Goal: Information Seeking & Learning: Learn about a topic

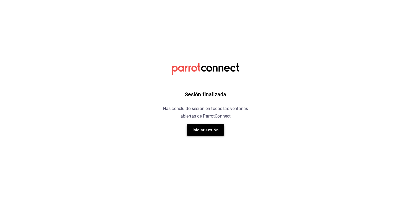
click at [209, 132] on button "Iniciar sesión" at bounding box center [206, 129] width 38 height 11
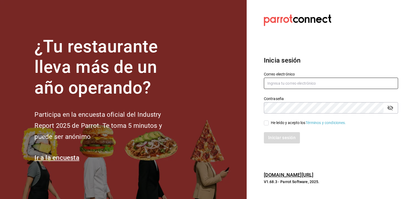
type input "[EMAIL_ADDRESS][DOMAIN_NAME]"
click at [267, 123] on input "He leído y acepto los Términos y condiciones." at bounding box center [266, 122] width 5 height 5
checkbox input "true"
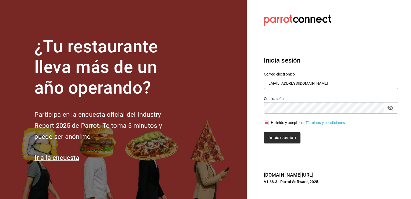
click at [279, 134] on button "Iniciar sesión" at bounding box center [282, 137] width 37 height 11
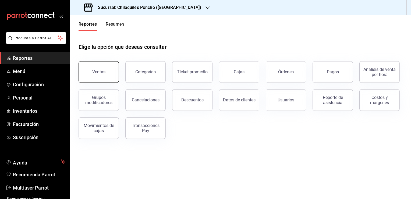
click at [103, 69] on button "Ventas" at bounding box center [99, 72] width 40 height 22
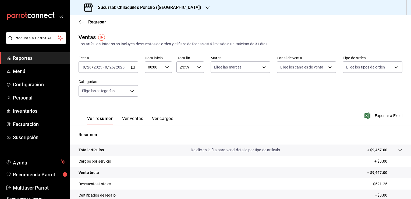
click at [130, 65] on div "[DATE] [DATE] - [DATE] [DATE]" at bounding box center [109, 66] width 60 height 11
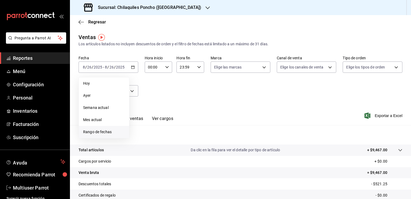
click at [100, 133] on span "Rango de fechas" at bounding box center [104, 132] width 42 height 6
click at [141, 135] on button "18" at bounding box center [140, 139] width 9 height 10
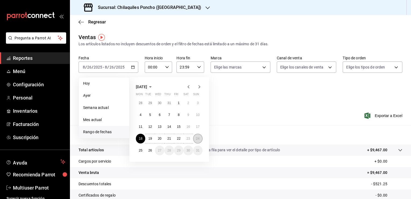
click at [198, 137] on abbr "24" at bounding box center [198, 139] width 4 height 4
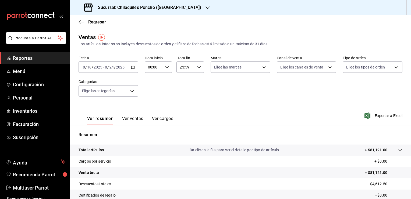
click at [137, 119] on button "Ver ventas" at bounding box center [132, 120] width 21 height 9
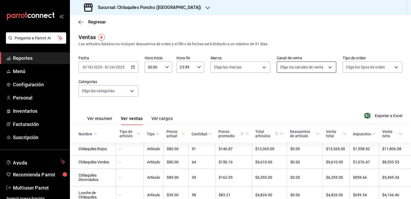
click at [328, 67] on body "Pregunta a Parrot AI Reportes Menú Configuración Personal Inventarios Facturaci…" at bounding box center [205, 99] width 411 height 199
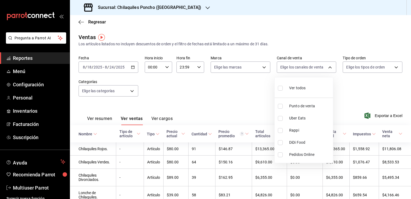
click at [286, 131] on li "Rappi" at bounding box center [304, 130] width 58 height 12
type input "RAPPI"
checkbox input "true"
click at [358, 83] on div at bounding box center [205, 99] width 411 height 199
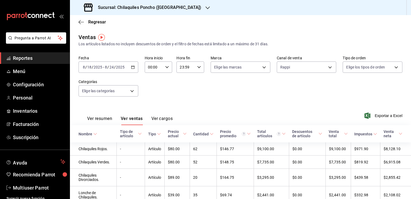
scroll to position [2, 0]
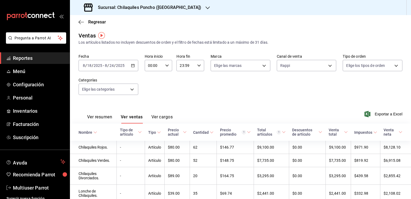
click at [163, 118] on button "Ver cargos" at bounding box center [163, 118] width 22 height 9
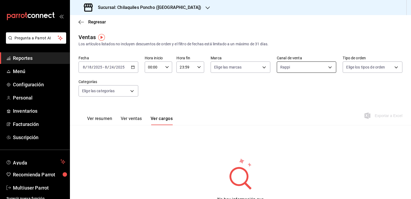
click at [325, 70] on body "Pregunta a Parrot AI Reportes Menú Configuración Personal Inventarios Facturaci…" at bounding box center [205, 99] width 411 height 199
click at [283, 89] on input "checkbox" at bounding box center [280, 88] width 5 height 5
checkbox input "true"
type input "PARROT,UBER_EATS,RAPPI,DIDI_FOOD,ONLINE"
checkbox input "true"
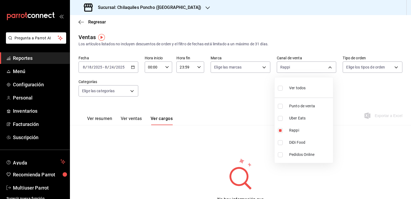
checkbox input "true"
click at [243, 93] on div at bounding box center [205, 99] width 411 height 199
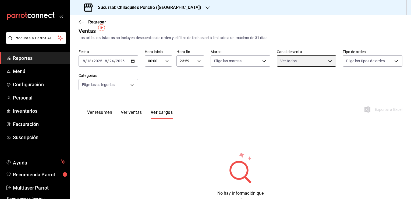
scroll to position [6, 0]
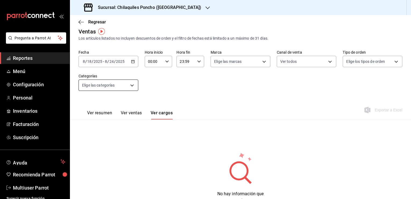
click at [121, 85] on body "Pregunta a Parrot AI Reportes Menú Configuración Personal Inventarios Facturaci…" at bounding box center [205, 99] width 411 height 199
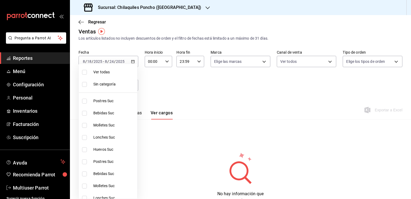
click at [209, 72] on div at bounding box center [205, 99] width 411 height 199
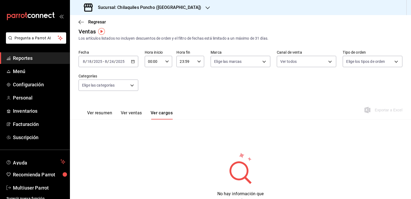
click at [266, 55] on div "Elige las marcas" at bounding box center [241, 60] width 60 height 13
click at [258, 61] on body "Pregunta a Parrot AI Reportes Menú Configuración Personal Inventarios Facturaci…" at bounding box center [205, 99] width 411 height 199
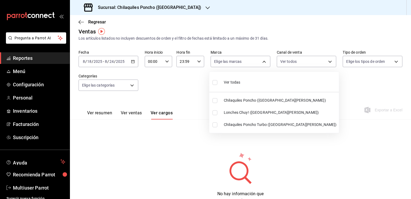
click at [322, 61] on div at bounding box center [205, 99] width 411 height 199
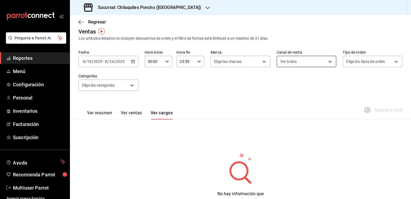
click at [317, 62] on body "Pregunta a Parrot AI Reportes Menú Configuración Personal Inventarios Facturaci…" at bounding box center [205, 99] width 411 height 199
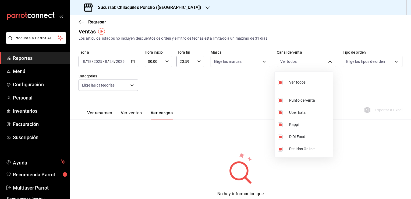
click at [250, 61] on div at bounding box center [205, 99] width 411 height 199
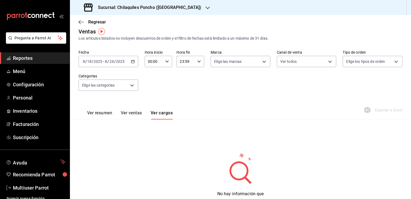
click at [250, 61] on body "Pregunta a Parrot AI Reportes Menú Configuración Personal Inventarios Facturaci…" at bounding box center [205, 99] width 411 height 199
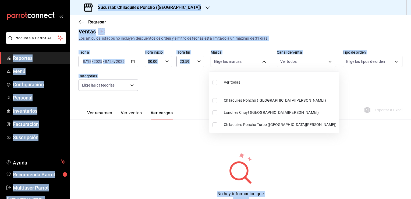
click at [250, 61] on div at bounding box center [205, 99] width 411 height 199
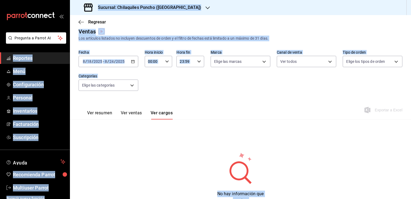
click at [250, 61] on body "Pregunta a Parrot AI Reportes Menú Configuración Personal Inventarios Facturaci…" at bounding box center [205, 99] width 411 height 199
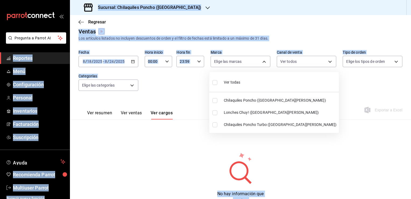
click at [250, 61] on div at bounding box center [205, 99] width 411 height 199
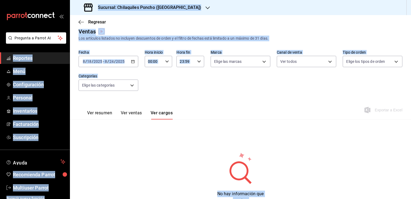
click at [250, 61] on body "Pregunta a Parrot AI Reportes Menú Configuración Personal Inventarios Facturaci…" at bounding box center [205, 99] width 411 height 199
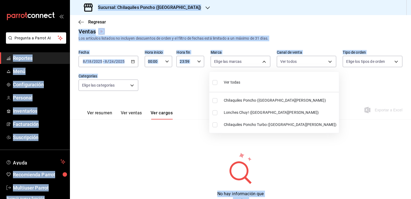
click at [220, 125] on li "Chilaquiles Poncho Turbo ([GEOGRAPHIC_DATA][PERSON_NAME])" at bounding box center [274, 124] width 130 height 12
type input "60bf9367-d259-4ab6-9cdd-f234202a9a0e"
checkbox input "true"
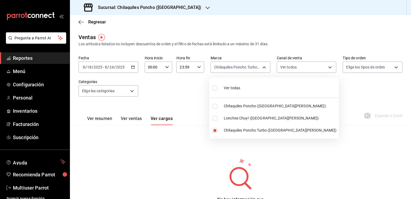
click at [188, 102] on div at bounding box center [205, 99] width 411 height 199
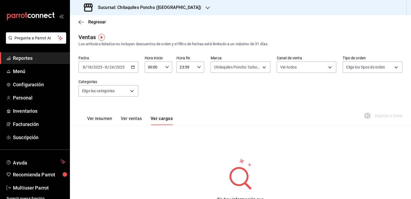
click at [137, 118] on button "Ver ventas" at bounding box center [131, 120] width 21 height 9
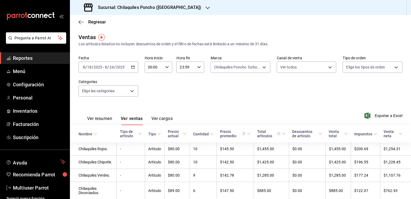
drag, startPoint x: 384, startPoint y: 114, endPoint x: 245, endPoint y: 79, distance: 143.1
click at [245, 79] on div "Fecha 2025-08-18 8 / 18 / 2025 - 2025-08-24 8 / 24 / 2025 Hora inicio 00:00 Hor…" at bounding box center [241, 78] width 324 height 47
click at [394, 117] on span "Exportar a Excel" at bounding box center [384, 115] width 37 height 6
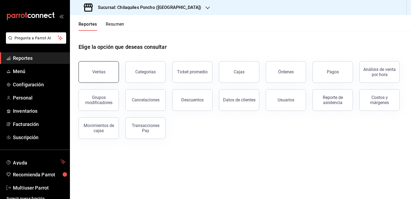
click at [95, 74] on div "Ventas" at bounding box center [98, 71] width 13 height 5
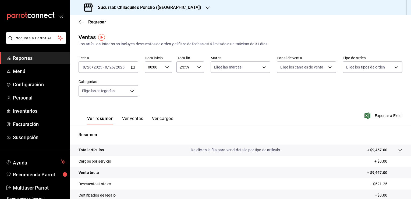
click at [133, 68] on icon "button" at bounding box center [133, 67] width 4 height 4
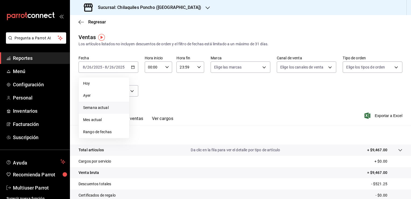
click at [98, 109] on span "Semana actual" at bounding box center [104, 108] width 42 height 6
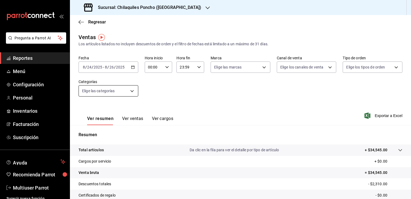
click at [129, 90] on body "Pregunta a Parrot AI Reportes Menú Configuración Personal Inventarios Facturaci…" at bounding box center [205, 99] width 411 height 199
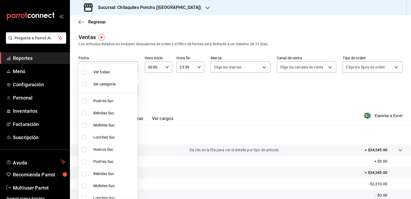
click at [171, 86] on div at bounding box center [205, 99] width 411 height 199
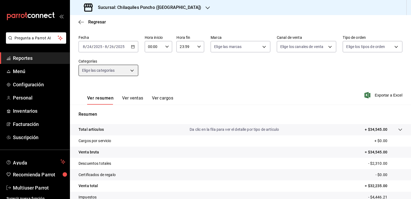
scroll to position [20, 0]
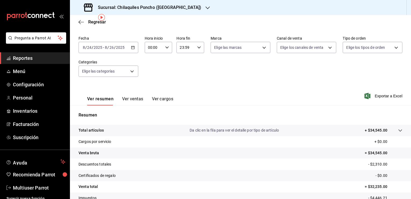
click at [132, 48] on icon "button" at bounding box center [133, 48] width 4 height 4
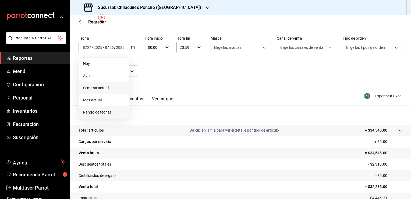
click at [99, 108] on li "Rango de fechas" at bounding box center [104, 112] width 50 height 12
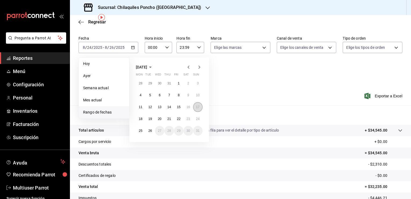
click at [199, 105] on abbr "17" at bounding box center [198, 107] width 4 height 4
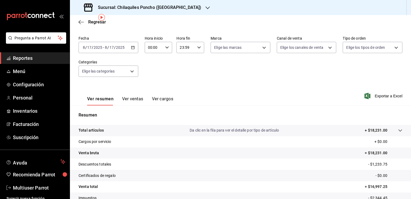
click at [162, 100] on button "Ver cargos" at bounding box center [163, 100] width 22 height 9
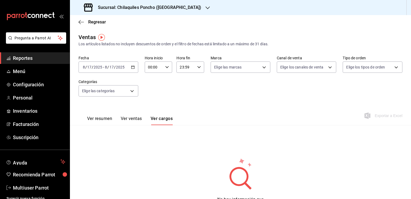
click at [136, 115] on div "Ver resumen Ver ventas Ver cargos" at bounding box center [126, 117] width 94 height 16
click at [133, 118] on button "Ver ventas" at bounding box center [131, 120] width 21 height 9
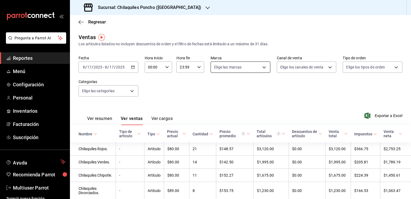
click at [248, 66] on body "Pregunta a Parrot AI Reportes Menú Configuración Personal Inventarios Facturaci…" at bounding box center [205, 99] width 411 height 199
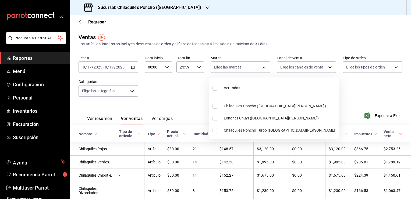
click at [229, 128] on span "Chilaquiles Poncho Turbo ([GEOGRAPHIC_DATA][PERSON_NAME])" at bounding box center [280, 130] width 113 height 6
type input "60bf9367-d259-4ab6-9cdd-f234202a9a0e"
checkbox input "true"
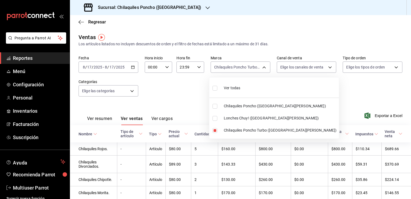
click at [191, 111] on div at bounding box center [205, 99] width 411 height 199
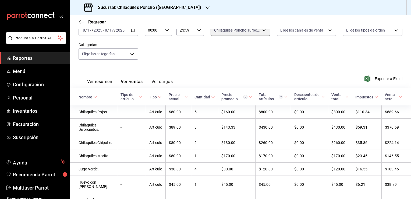
scroll to position [30, 0]
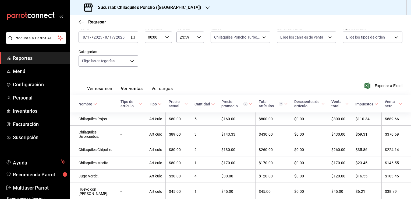
click at [128, 39] on div "[DATE] [DATE] - [DATE] [DATE]" at bounding box center [109, 37] width 60 height 11
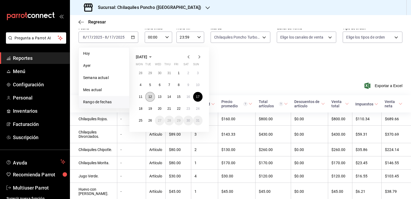
click at [145, 96] on button "12" at bounding box center [149, 97] width 9 height 10
click at [147, 97] on button "12" at bounding box center [149, 97] width 9 height 10
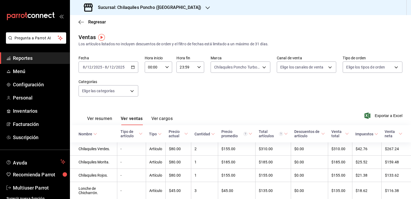
click at [130, 66] on div "[DATE] [DATE] - [DATE] [DATE]" at bounding box center [109, 66] width 60 height 11
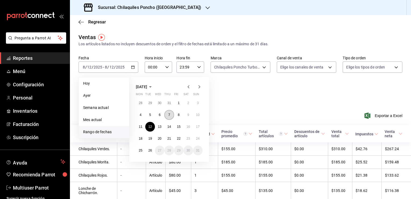
click at [169, 117] on button "7" at bounding box center [169, 115] width 9 height 10
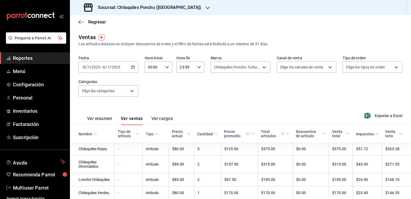
click at [131, 67] on icon "button" at bounding box center [133, 67] width 4 height 4
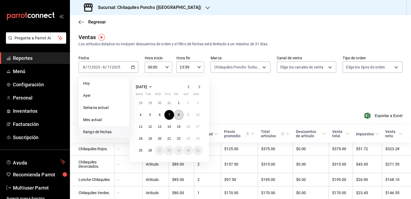
click at [181, 116] on button "8" at bounding box center [178, 115] width 9 height 10
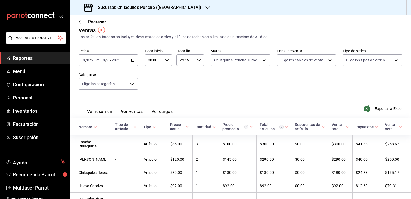
scroll to position [4, 0]
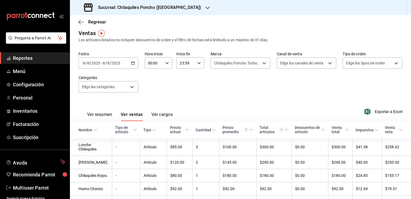
click at [132, 61] on div "[DATE] [DATE] - [DATE] [DATE]" at bounding box center [109, 62] width 60 height 11
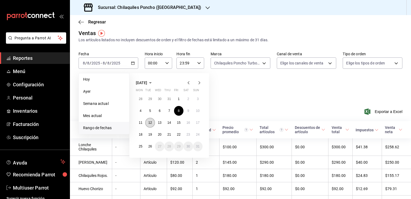
click at [149, 127] on button "12" at bounding box center [149, 123] width 9 height 10
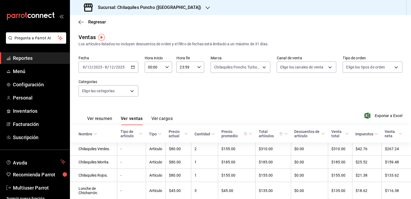
click at [131, 67] on icon "button" at bounding box center [133, 67] width 4 height 4
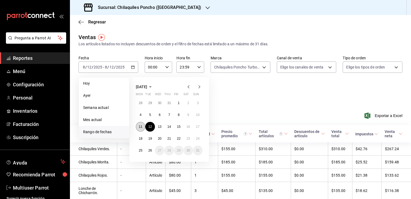
click at [140, 129] on button "11" at bounding box center [140, 127] width 9 height 10
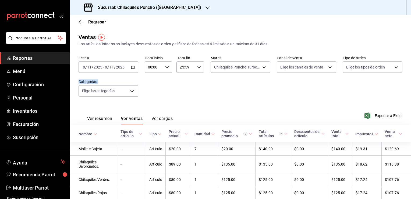
drag, startPoint x: 376, startPoint y: 97, endPoint x: 380, endPoint y: 121, distance: 25.1
click at [380, 121] on div "Ventas Los artículos listados no incluyen descuentos de orden y el filtro de fe…" at bounding box center [240, 187] width 341 height 309
click at [206, 102] on div "Fecha [DATE] [DATE] - [DATE] [DATE] Hora inicio 00:00 Hora inicio Hora fin 23:5…" at bounding box center [241, 78] width 324 height 47
click at [133, 67] on icon "button" at bounding box center [133, 67] width 4 height 4
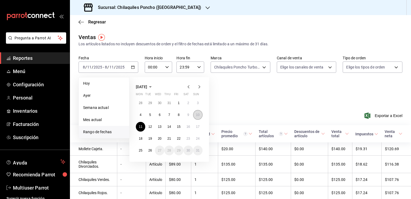
click at [197, 117] on button "10" at bounding box center [197, 115] width 9 height 10
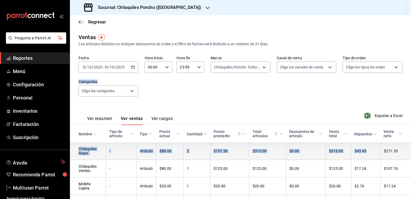
drag, startPoint x: 360, startPoint y: 99, endPoint x: 376, endPoint y: 154, distance: 58.0
click at [376, 154] on div "Ventas Los artículos listados no incluyen descuentos de orden y el filtro de fe…" at bounding box center [240, 128] width 341 height 190
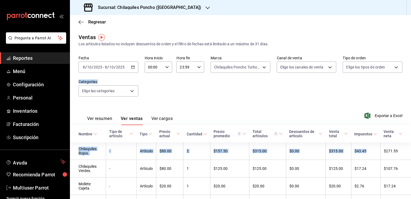
click at [221, 97] on div "Fecha [DATE] [DATE] - [DATE] [DATE] Hora inicio 00:00 Hora inicio Hora fin 23:5…" at bounding box center [241, 78] width 324 height 47
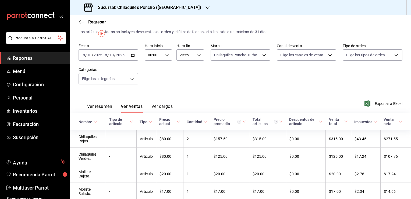
scroll to position [3, 0]
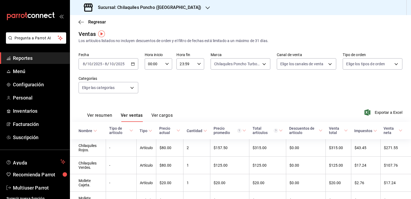
click at [131, 63] on icon "button" at bounding box center [133, 64] width 4 height 4
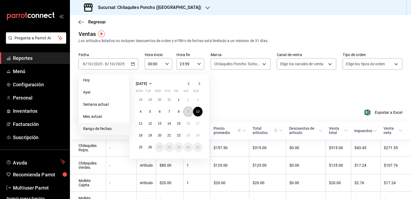
click at [192, 111] on button "9" at bounding box center [188, 112] width 9 height 10
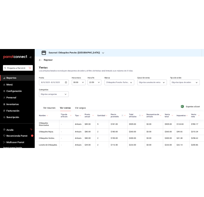
scroll to position [83, 0]
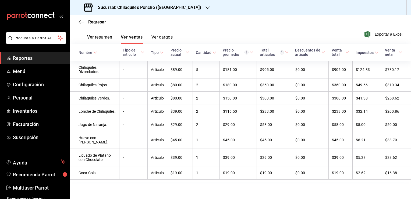
click at [98, 25] on div "Regresar" at bounding box center [240, 22] width 341 height 14
click at [92, 21] on span "Regresar" at bounding box center [97, 21] width 18 height 5
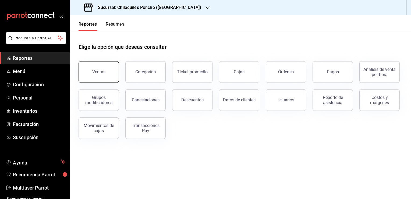
click at [108, 75] on button "Ventas" at bounding box center [99, 72] width 40 height 22
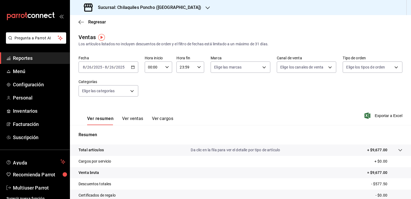
click at [133, 66] on \(Stroke\) "button" at bounding box center [132, 67] width 3 height 3
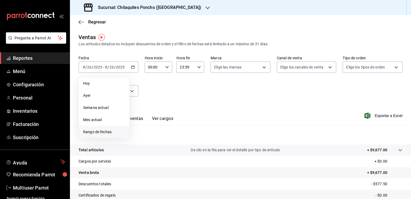
click at [107, 131] on span "Rango de fechas" at bounding box center [104, 132] width 42 height 6
click at [196, 114] on abbr "10" at bounding box center [198, 115] width 4 height 4
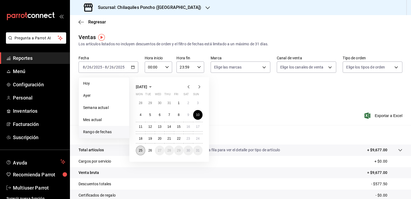
click at [139, 149] on abbr "25" at bounding box center [141, 150] width 4 height 4
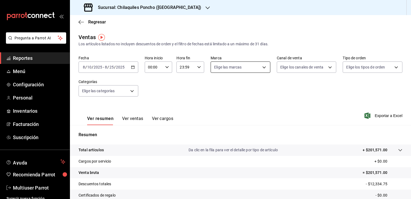
click at [263, 68] on body "Pregunta a Parrot AI Reportes Menú Configuración Personal Inventarios Facturaci…" at bounding box center [205, 99] width 411 height 199
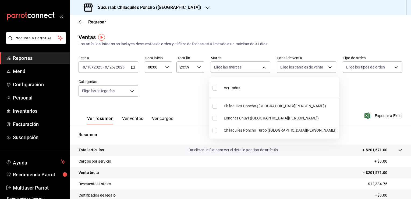
click at [248, 127] on li "Chilaquiles Poncho Turbo ([GEOGRAPHIC_DATA][PERSON_NAME])" at bounding box center [274, 130] width 130 height 12
type input "60bf9367-d259-4ab6-9cdd-f234202a9a0e"
checkbox input "true"
click at [386, 116] on div at bounding box center [205, 99] width 411 height 199
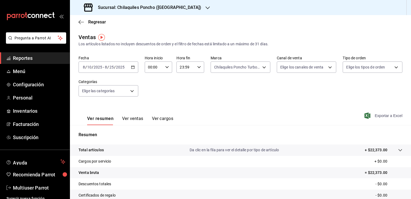
click at [383, 114] on span "Exportar a Excel" at bounding box center [384, 115] width 37 height 6
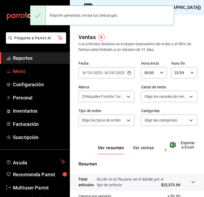
click at [23, 70] on span "Menú" at bounding box center [39, 71] width 53 height 7
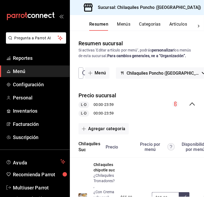
click at [179, 76] on span "Chilaquiles Poncho ([GEOGRAPHIC_DATA][PERSON_NAME])" at bounding box center [163, 73] width 73 height 5
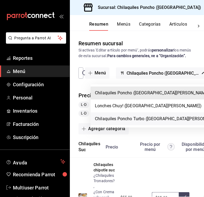
click at [159, 118] on li "Chilaquiles Poncho Turbo ([GEOGRAPHIC_DATA][PERSON_NAME])" at bounding box center [159, 118] width 137 height 13
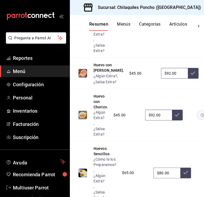
scroll to position [869, 0]
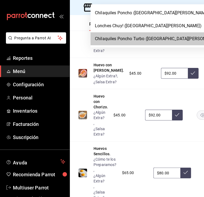
click at [74, 55] on div at bounding box center [102, 98] width 204 height 197
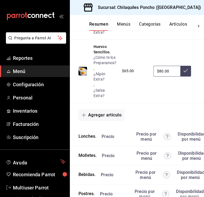
scroll to position [971, 39]
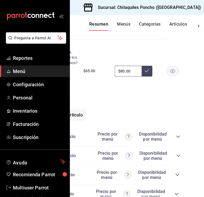
click at [178, 139] on icon "collapse-category-row" at bounding box center [178, 136] width 4 height 4
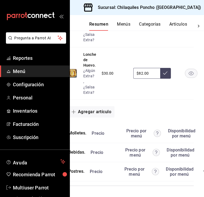
scroll to position [1399, 10]
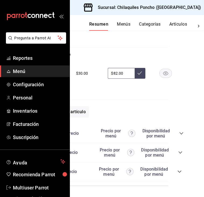
scroll to position [1399, 39]
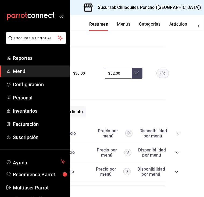
click at [179, 131] on icon "collapse-category-row" at bounding box center [179, 133] width 4 height 4
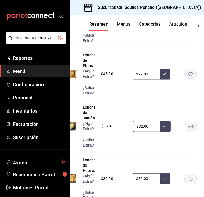
scroll to position [1253, 11]
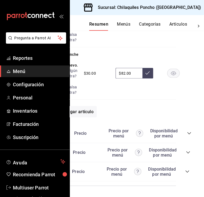
scroll to position [1399, 39]
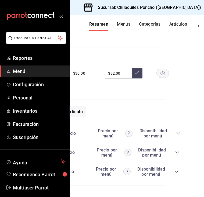
click at [179, 131] on icon "collapse-category-row" at bounding box center [179, 133] width 4 height 4
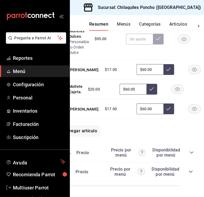
scroll to position [1798, 39]
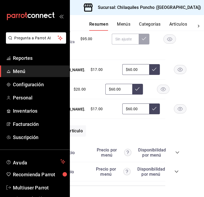
click at [177, 150] on icon "collapse-category-row" at bounding box center [178, 152] width 4 height 4
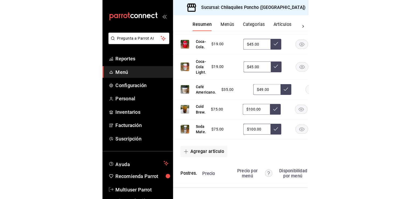
scroll to position [2137, 1]
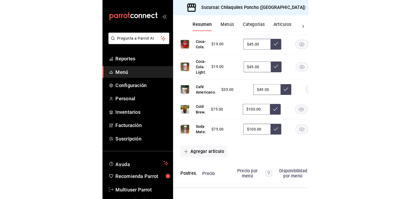
scroll to position [1010, 0]
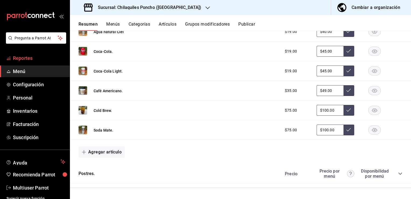
click at [23, 58] on span "Reportes" at bounding box center [39, 57] width 53 height 7
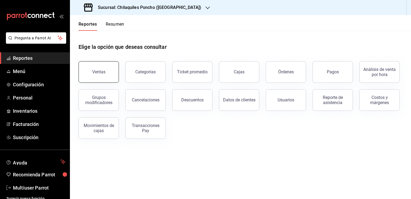
click at [95, 72] on div "Ventas" at bounding box center [98, 71] width 13 height 5
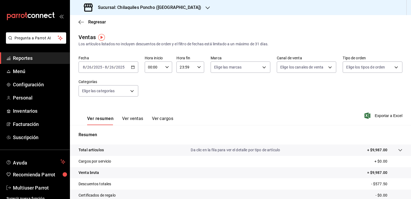
click at [128, 67] on div "[DATE] [DATE] - [DATE] [DATE]" at bounding box center [109, 66] width 60 height 11
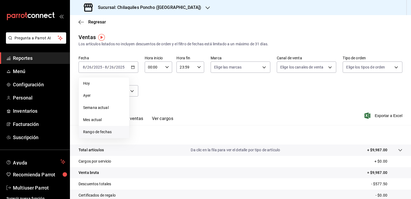
click at [96, 132] on span "Rango de fechas" at bounding box center [104, 132] width 42 height 6
click at [195, 114] on button "10" at bounding box center [197, 115] width 9 height 10
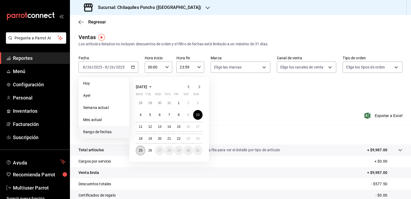
click at [138, 148] on button "25" at bounding box center [140, 150] width 9 height 10
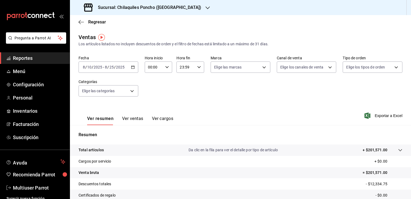
click at [195, 69] on div "23:59 Hora fin" at bounding box center [191, 66] width 28 height 11
click at [184, 91] on button "10" at bounding box center [183, 86] width 12 height 11
click at [182, 101] on span "11" at bounding box center [182, 99] width 5 height 4
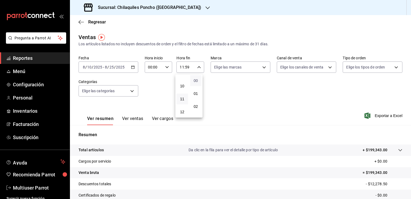
click at [196, 81] on span "00" at bounding box center [196, 80] width 5 height 4
type input "11:00"
click at [256, 68] on div at bounding box center [205, 99] width 411 height 199
click at [256, 68] on body "Pregunta a Parrot AI Reportes Menú Configuración Personal Inventarios Facturaci…" at bounding box center [205, 99] width 411 height 199
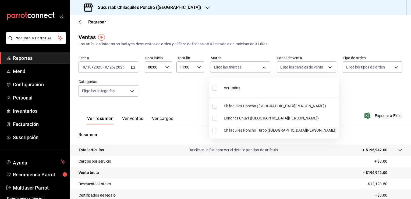
click at [275, 135] on li "Chilaquiles Poncho Turbo ([GEOGRAPHIC_DATA][PERSON_NAME])" at bounding box center [274, 130] width 130 height 12
type input "60bf9367-d259-4ab6-9cdd-f234202a9a0e"
checkbox input "true"
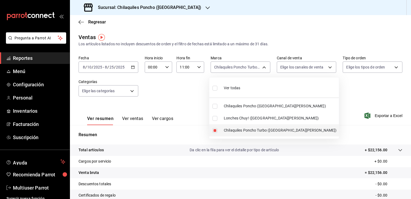
click at [387, 118] on div at bounding box center [205, 99] width 411 height 199
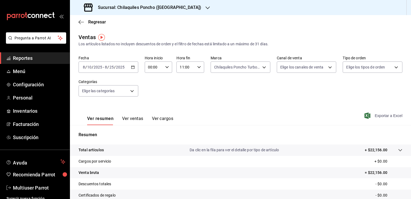
click at [379, 118] on span "Exportar a Excel" at bounding box center [384, 115] width 37 height 6
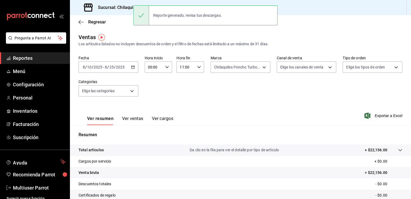
click at [136, 68] on div "[DATE] [DATE] - [DATE] [DATE]" at bounding box center [109, 66] width 60 height 11
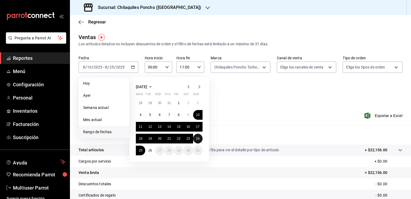
click at [198, 137] on abbr "24" at bounding box center [198, 139] width 4 height 4
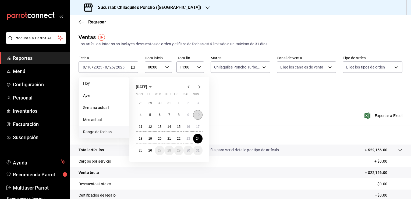
click at [198, 115] on abbr "10" at bounding box center [198, 115] width 4 height 4
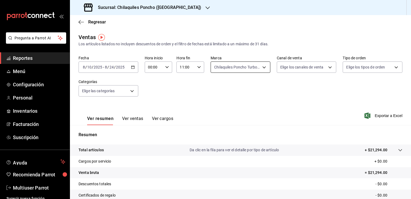
click at [256, 67] on body "Pregunta a Parrot AI Reportes Menú Configuración Personal Inventarios Facturaci…" at bounding box center [205, 99] width 411 height 199
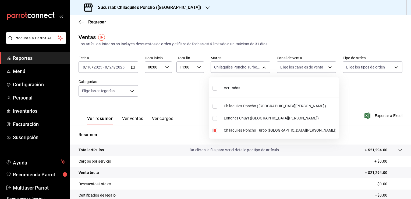
click at [316, 82] on div at bounding box center [205, 99] width 411 height 199
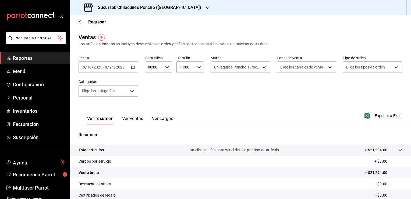
click at [166, 118] on button "Ver cargos" at bounding box center [163, 120] width 22 height 9
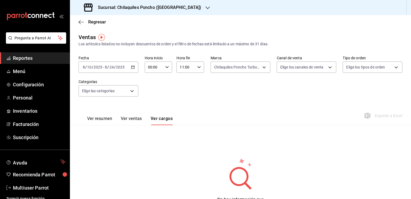
click at [127, 117] on button "Ver ventas" at bounding box center [131, 120] width 21 height 9
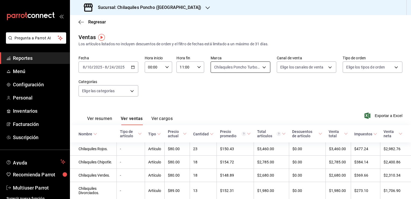
click at [261, 69] on body "Pregunta a Parrot AI Reportes Menú Configuración Personal Inventarios Facturaci…" at bounding box center [205, 99] width 411 height 199
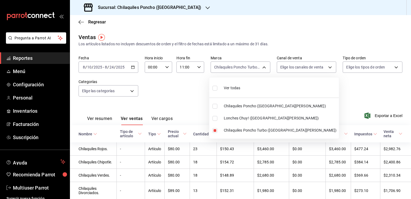
click at [215, 88] on input "checkbox" at bounding box center [215, 88] width 5 height 5
checkbox input "true"
type input "9bcb220c-419a-4f5a-8afa-cf23028ffdd5,cd2e5cda-0540-4c7e-adca-baf202a50337,60bf9…"
checkbox input "true"
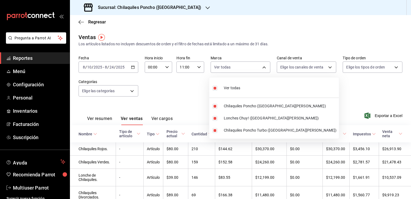
click at [263, 74] on div at bounding box center [205, 99] width 411 height 199
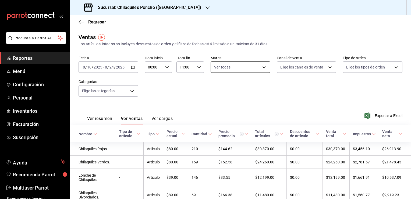
click at [262, 70] on body "Pregunta a Parrot AI Reportes Menú Configuración Personal Inventarios Facturaci…" at bounding box center [205, 99] width 411 height 199
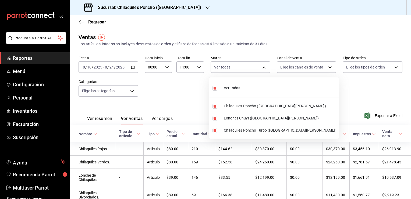
click at [215, 88] on input "checkbox" at bounding box center [215, 88] width 5 height 5
checkbox input "false"
click at [215, 131] on input "checkbox" at bounding box center [215, 130] width 5 height 5
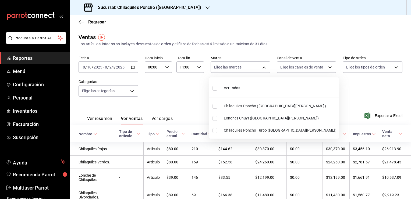
checkbox input "true"
type input "60bf9367-d259-4ab6-9cdd-f234202a9a0e"
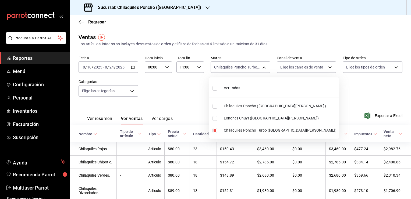
click at [355, 102] on div at bounding box center [205, 99] width 411 height 199
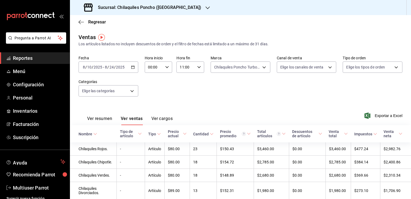
click at [123, 67] on input "2025" at bounding box center [120, 67] width 9 height 4
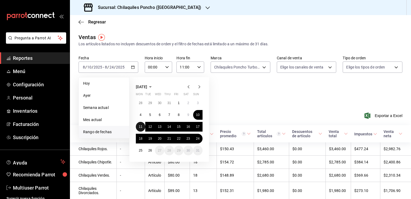
click at [141, 126] on abbr "11" at bounding box center [141, 127] width 4 height 4
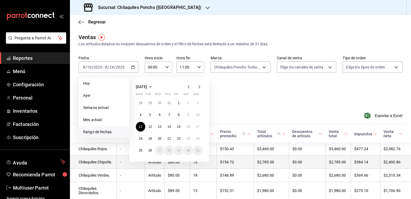
click at [145, 169] on td "Artículo" at bounding box center [155, 161] width 20 height 13
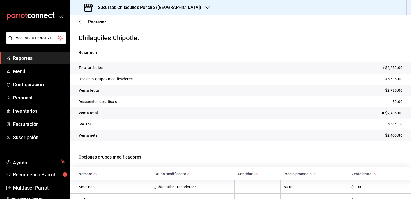
click at [81, 22] on icon "button" at bounding box center [81, 22] width 5 height 5
click at [94, 22] on span "Regresar" at bounding box center [97, 21] width 18 height 5
click at [26, 61] on span "Reportes" at bounding box center [39, 57] width 53 height 7
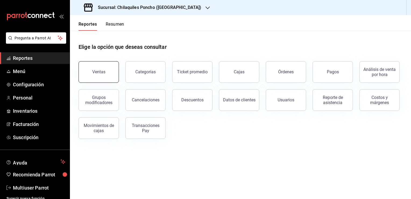
click at [118, 70] on div "Ventas" at bounding box center [95, 69] width 47 height 28
click at [107, 70] on button "Ventas" at bounding box center [99, 72] width 40 height 22
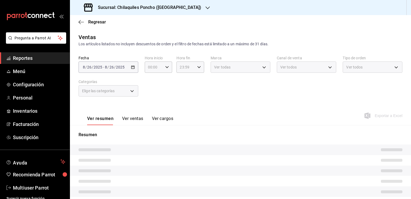
type input "11:00"
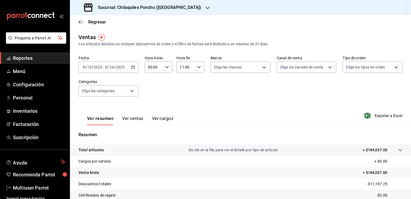
click at [130, 67] on div "[DATE] [DATE] - [DATE] [DATE]" at bounding box center [109, 66] width 60 height 11
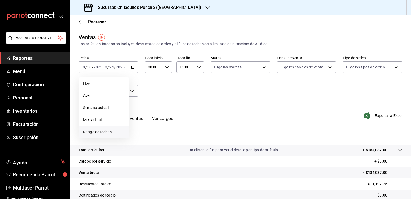
click at [108, 130] on span "Rango de fechas" at bounding box center [104, 132] width 42 height 6
click at [139, 128] on abbr "11" at bounding box center [141, 127] width 4 height 4
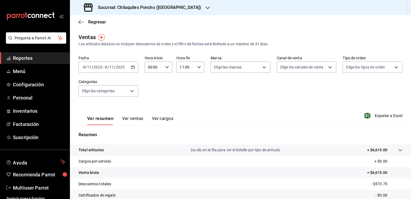
click at [135, 119] on button "Ver ventas" at bounding box center [132, 120] width 21 height 9
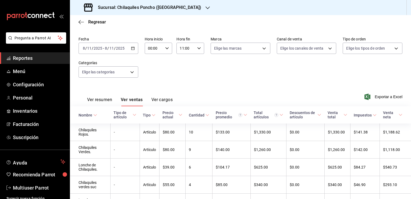
scroll to position [33, 0]
